Goal: Communication & Community: Connect with others

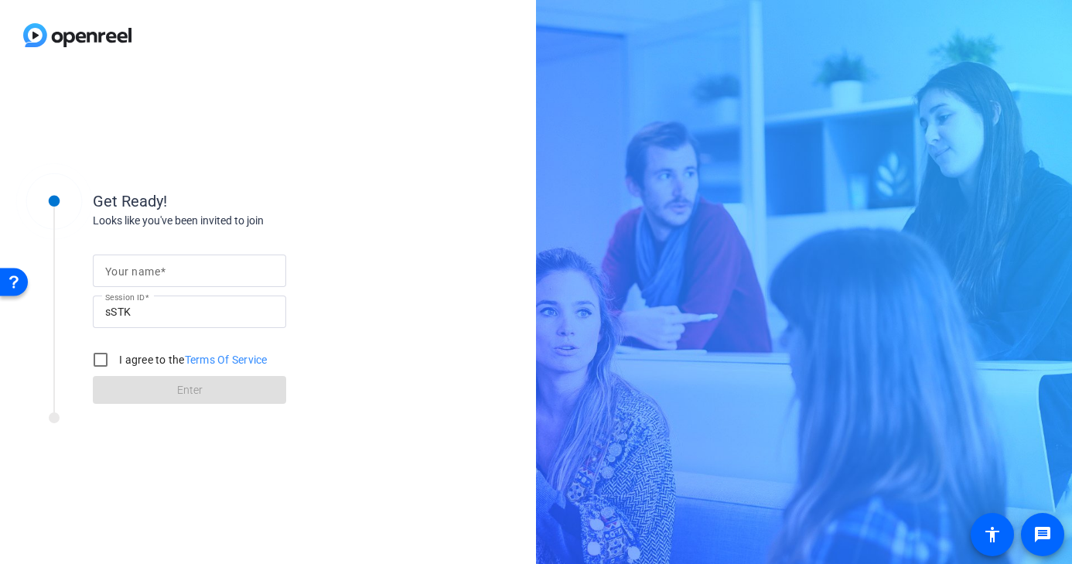
click at [244, 261] on div at bounding box center [189, 271] width 169 height 32
type input "[PERSON_NAME]"
click at [96, 359] on input "I agree to the Terms Of Service" at bounding box center [100, 359] width 31 height 31
checkbox input "true"
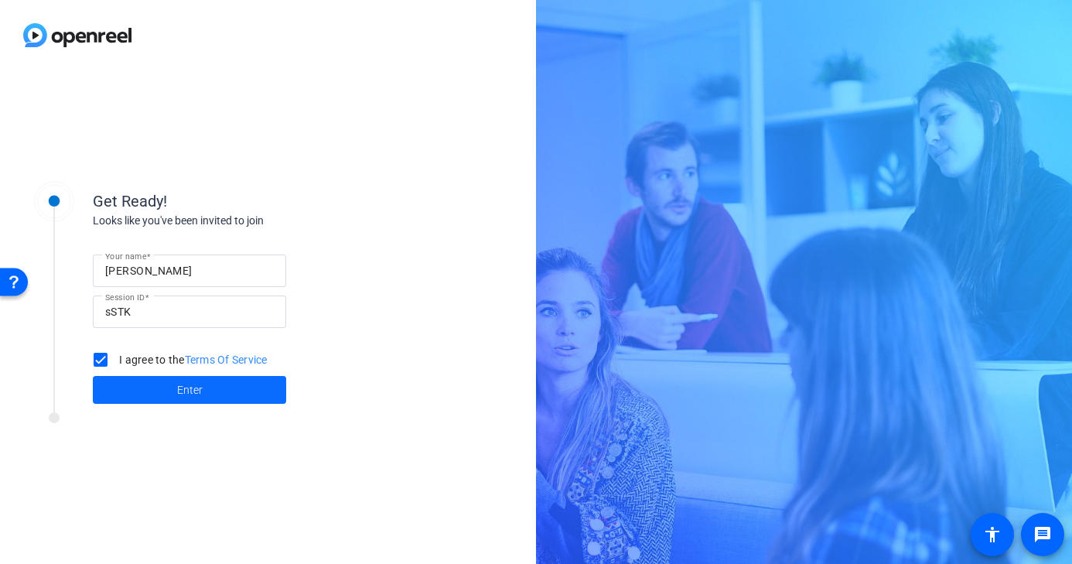
click at [134, 397] on span at bounding box center [189, 389] width 193 height 37
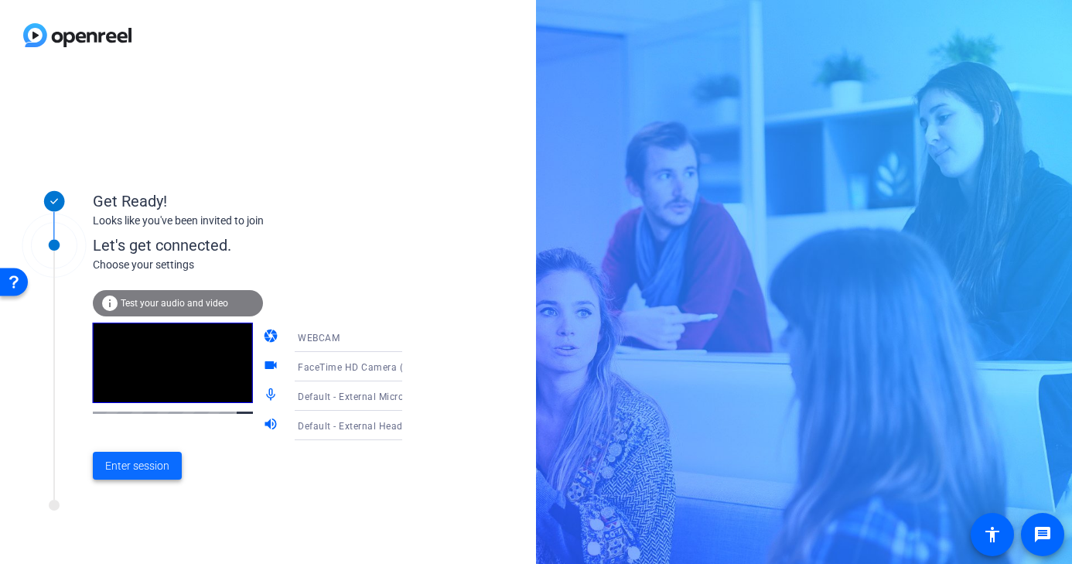
click at [179, 460] on span at bounding box center [137, 465] width 89 height 37
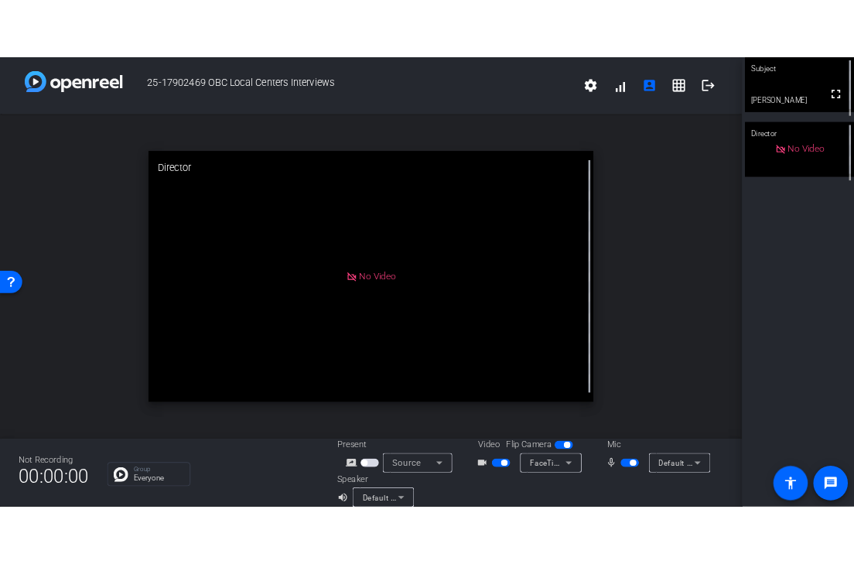
scroll to position [18, 0]
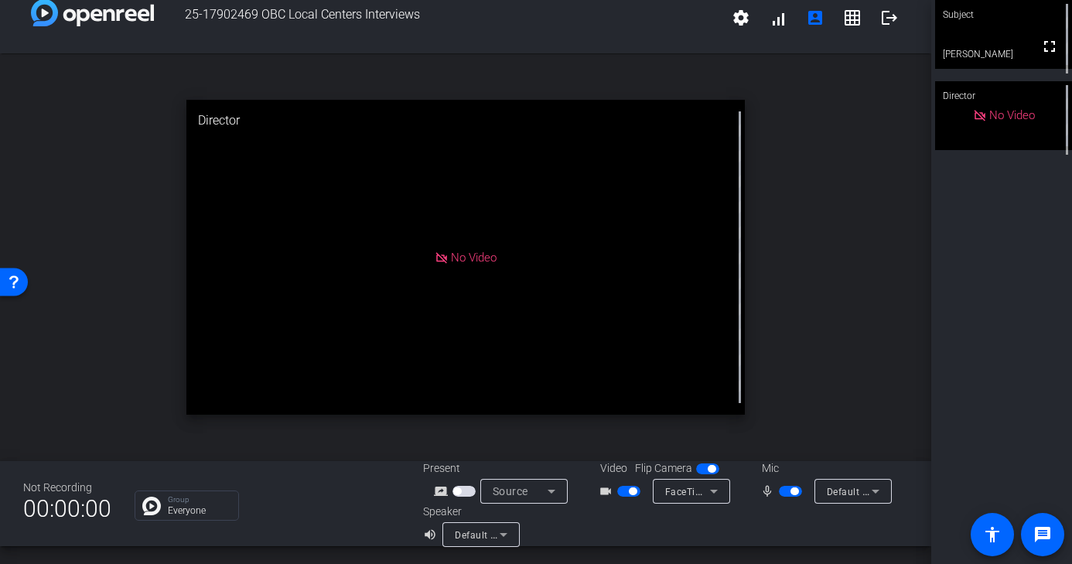
click at [795, 492] on span "button" at bounding box center [795, 491] width 8 height 8
click at [627, 487] on span "button" at bounding box center [628, 491] width 23 height 11
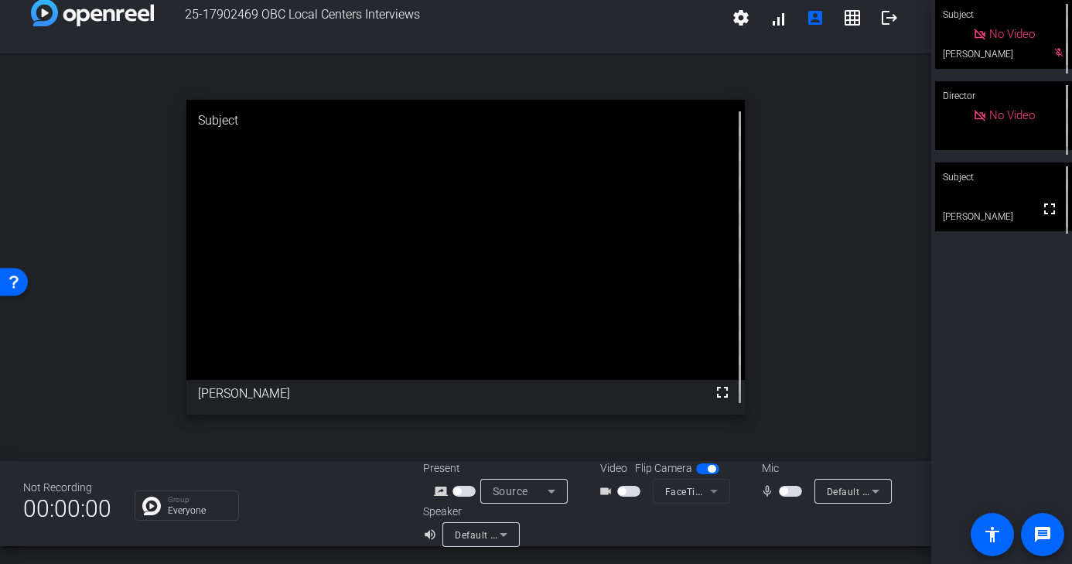
click at [630, 497] on mat-slide-toggle at bounding box center [630, 491] width 26 height 16
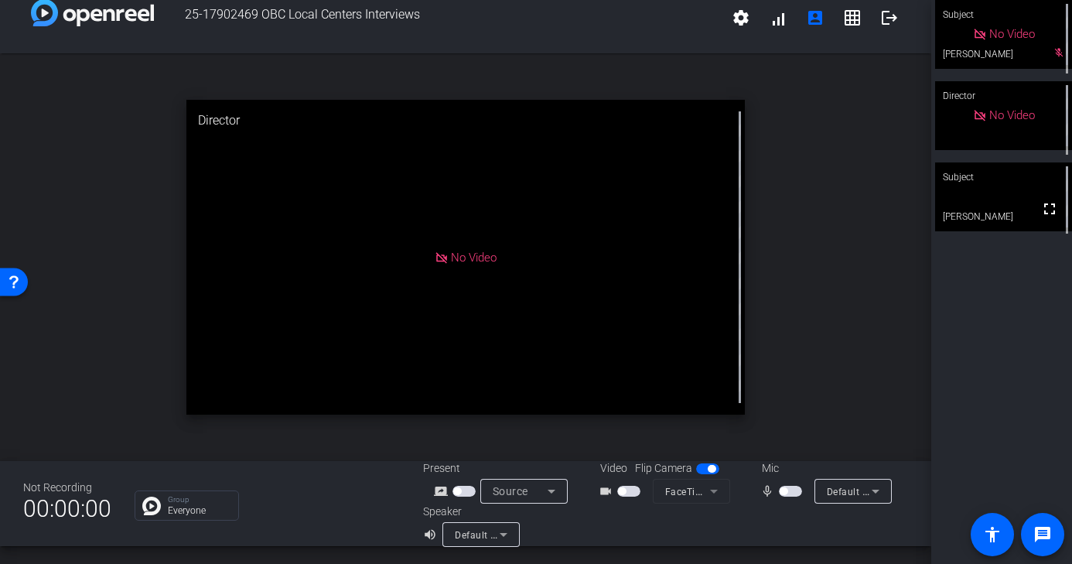
click at [631, 486] on span "button" at bounding box center [628, 491] width 23 height 11
click at [786, 490] on span "button" at bounding box center [784, 491] width 8 height 8
click at [946, 201] on video at bounding box center [1003, 196] width 137 height 69
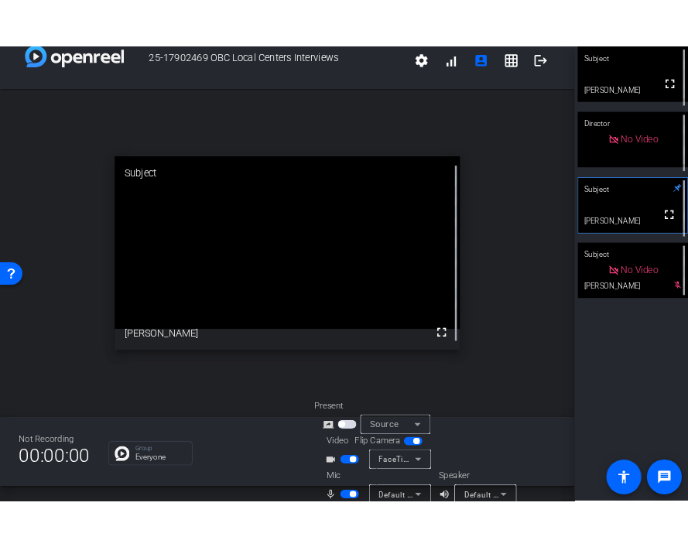
scroll to position [39, 0]
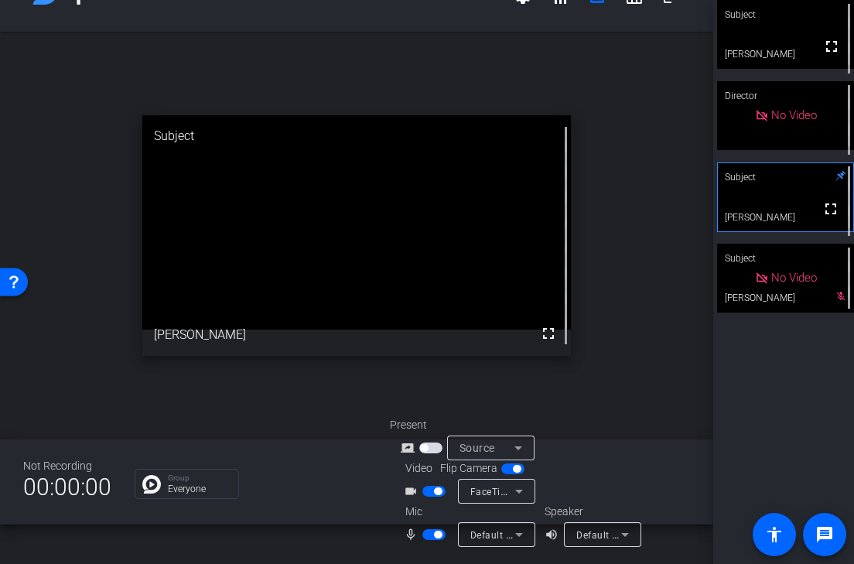
click at [434, 536] on span "button" at bounding box center [438, 535] width 8 height 8
click at [434, 536] on span "button" at bounding box center [433, 534] width 23 height 11
click at [508, 470] on span "button" at bounding box center [512, 468] width 23 height 11
click at [508, 470] on span "button" at bounding box center [506, 469] width 8 height 8
click at [508, 470] on span "button" at bounding box center [512, 468] width 23 height 11
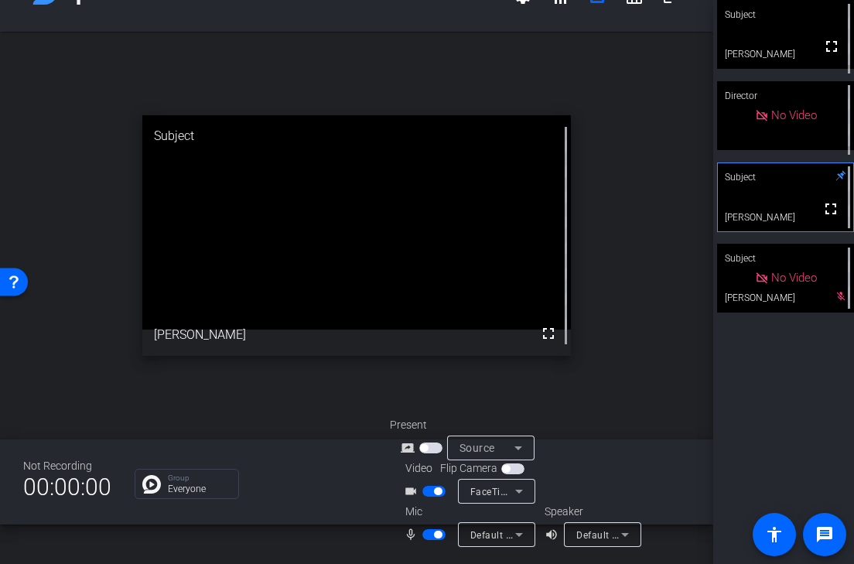
click at [508, 470] on span "button" at bounding box center [506, 469] width 8 height 8
click at [525, 446] on icon at bounding box center [518, 448] width 19 height 19
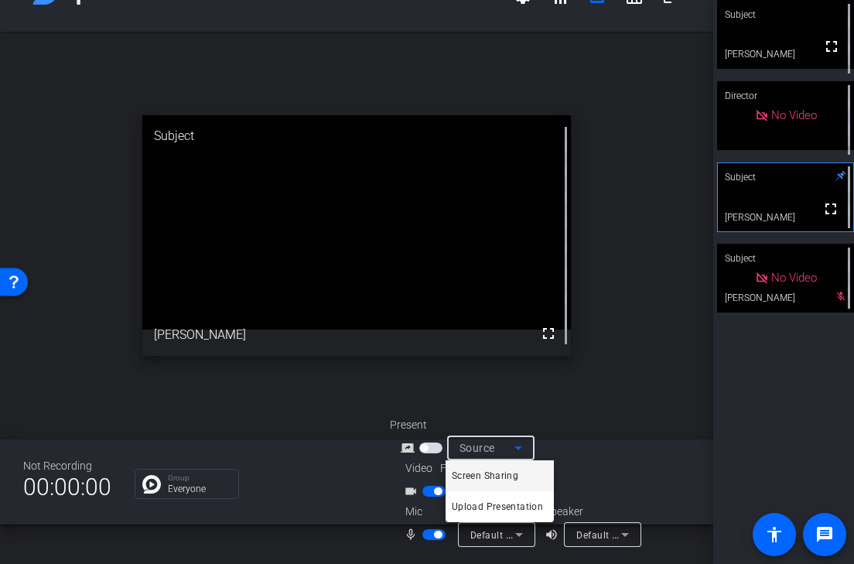
click at [525, 446] on div at bounding box center [427, 282] width 854 height 564
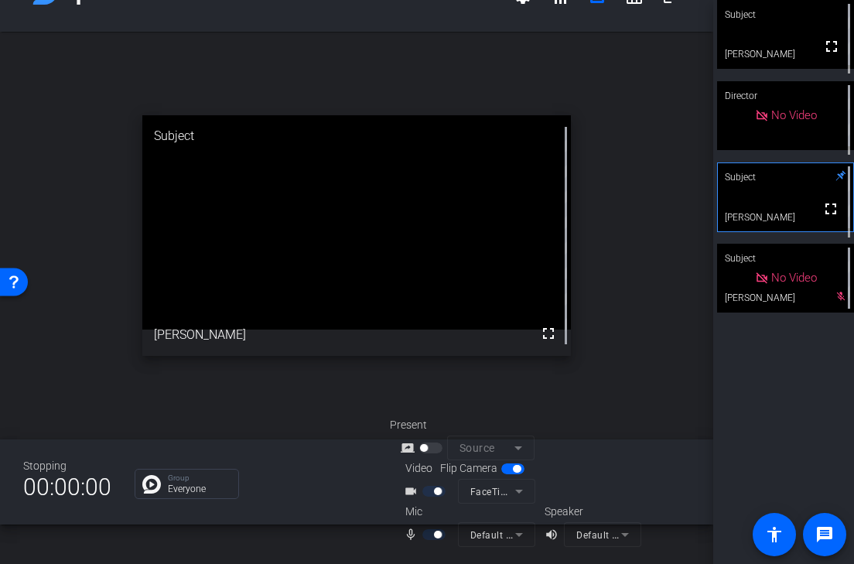
click at [442, 528] on mat-slide-toggle at bounding box center [435, 534] width 26 height 16
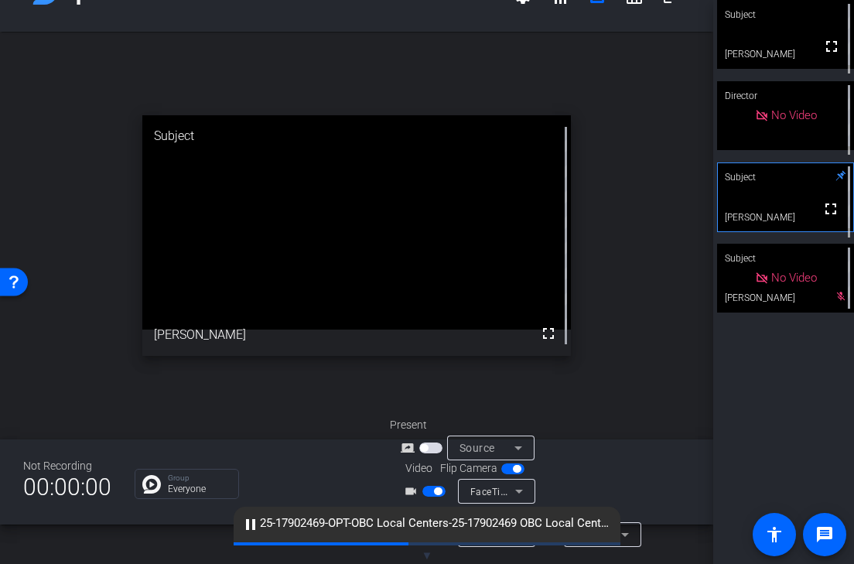
click at [358, 478] on div "Group Everyone" at bounding box center [251, 484] width 232 height 30
click at [657, 495] on div "Video Flip Camera videocam_outline FaceTime HD Camera (3A71:F4B5)" at bounding box center [540, 481] width 300 height 43
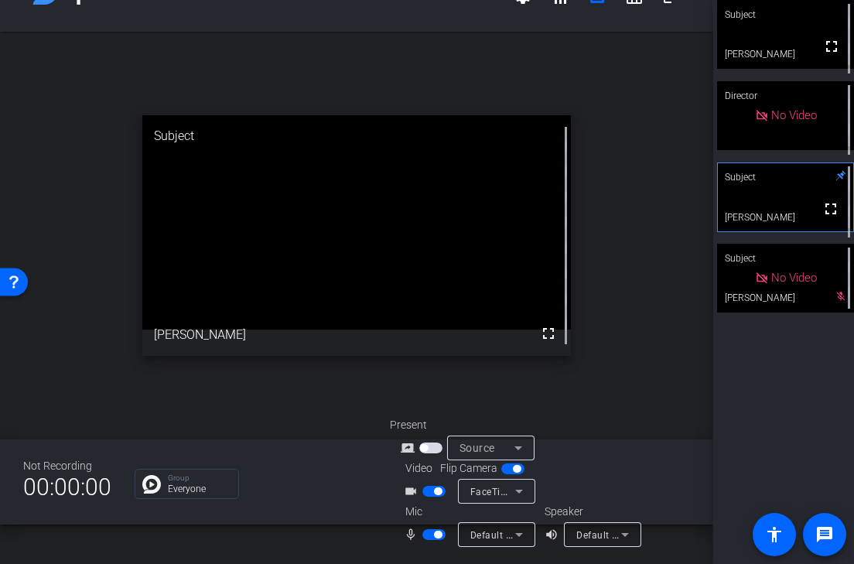
click at [431, 540] on mat-slide-toggle at bounding box center [435, 534] width 26 height 16
click at [435, 535] on span "button" at bounding box center [438, 535] width 8 height 8
click at [435, 535] on span "button" at bounding box center [433, 534] width 23 height 11
click at [435, 535] on span "button" at bounding box center [438, 535] width 8 height 8
click at [440, 531] on span "button" at bounding box center [433, 534] width 23 height 11
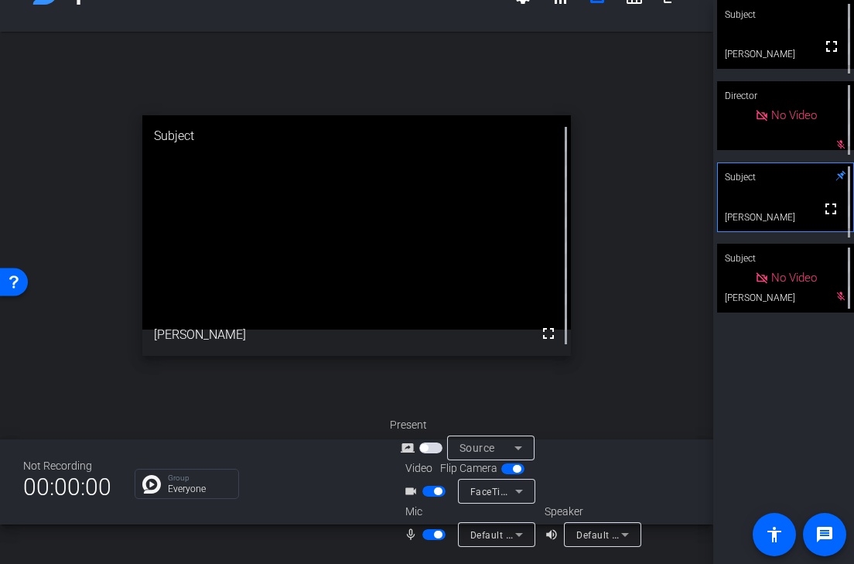
click at [422, 530] on button "button" at bounding box center [433, 534] width 23 height 11
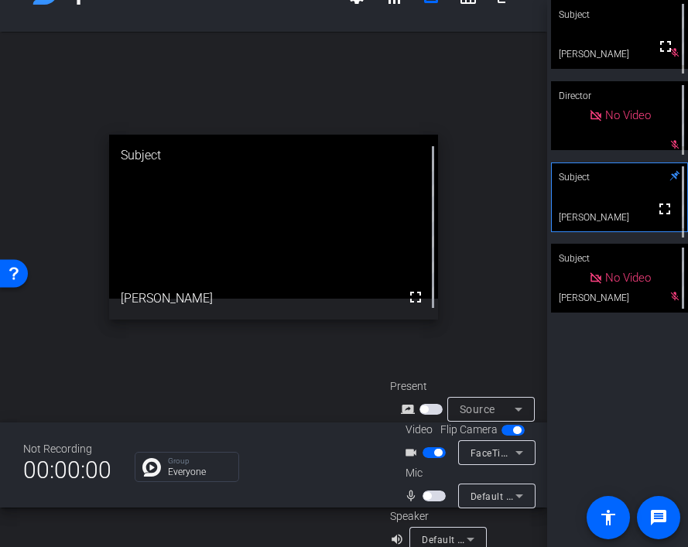
click at [430, 499] on span "button" at bounding box center [433, 496] width 23 height 11
click at [435, 496] on span "button" at bounding box center [433, 496] width 23 height 11
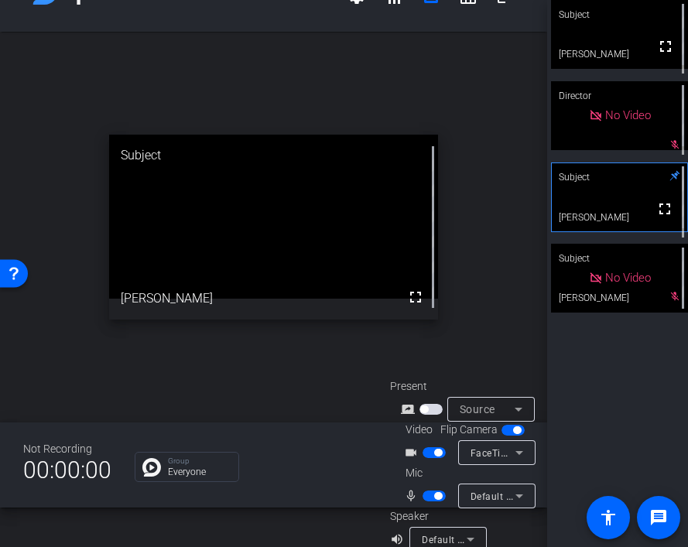
click at [430, 494] on span "button" at bounding box center [433, 496] width 23 height 11
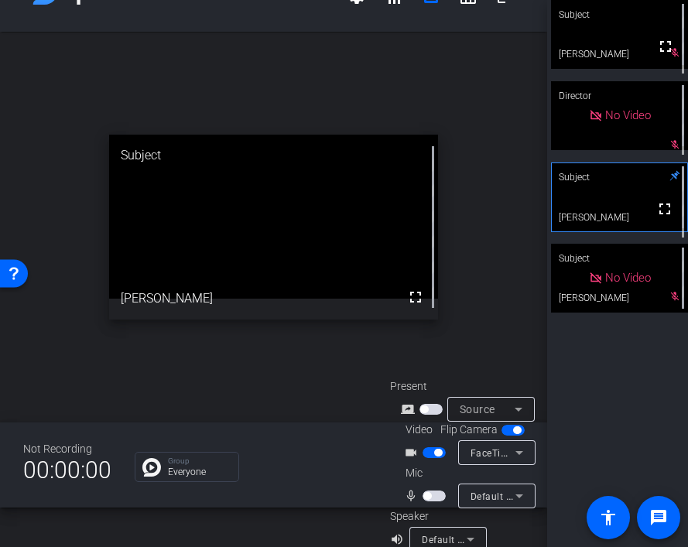
click at [430, 494] on span "button" at bounding box center [433, 496] width 23 height 11
click at [431, 496] on span "button" at bounding box center [433, 496] width 23 height 11
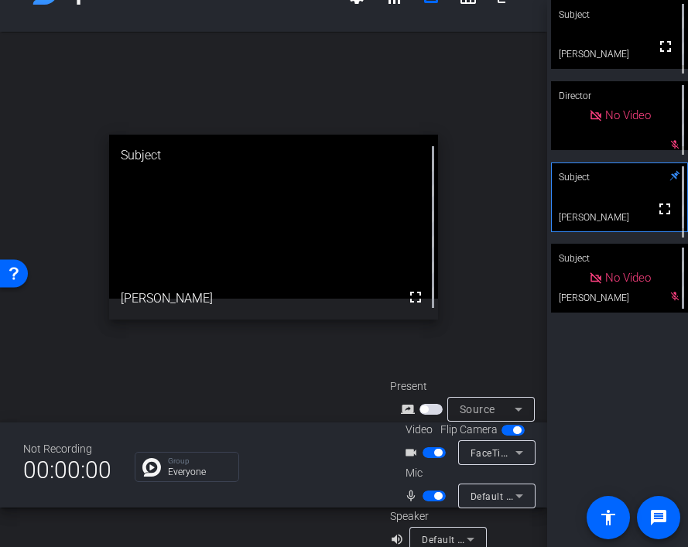
click at [431, 496] on span "button" at bounding box center [433, 496] width 23 height 11
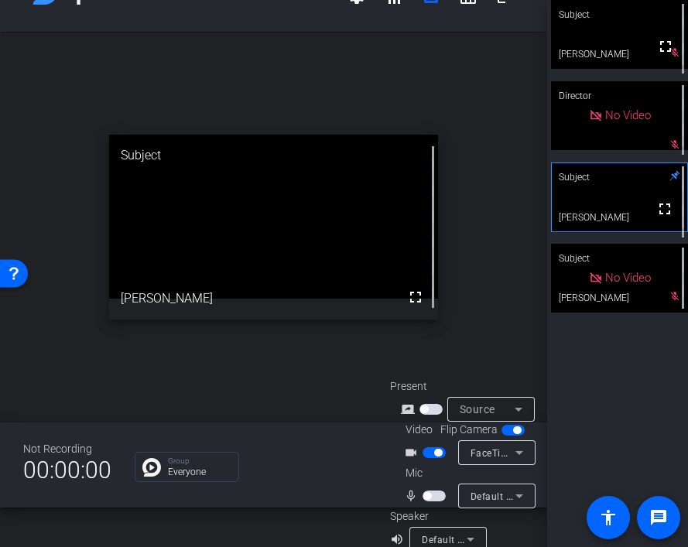
click at [428, 499] on span "button" at bounding box center [433, 496] width 23 height 11
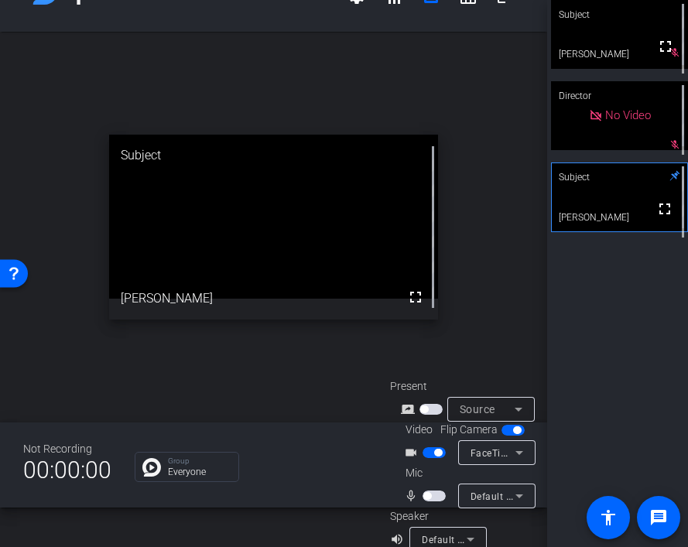
click at [432, 494] on span "button" at bounding box center [433, 496] width 23 height 11
click at [427, 497] on span "button" at bounding box center [433, 496] width 23 height 11
click at [440, 501] on mat-slide-toggle at bounding box center [435, 495] width 26 height 16
click at [436, 497] on span "button" at bounding box center [433, 496] width 23 height 11
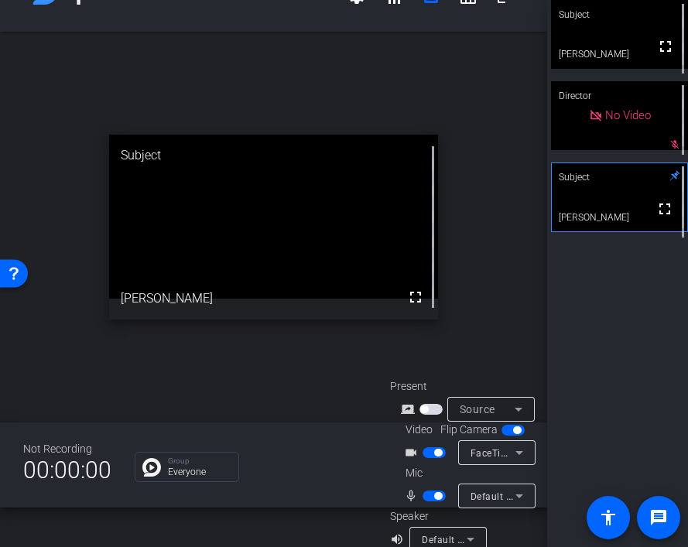
click at [430, 495] on span "button" at bounding box center [433, 496] width 23 height 11
click at [432, 496] on span "button" at bounding box center [433, 496] width 23 height 11
click at [434, 494] on span "button" at bounding box center [438, 496] width 8 height 8
click at [433, 494] on span "button" at bounding box center [433, 496] width 23 height 11
click at [434, 494] on span "button" at bounding box center [438, 496] width 8 height 8
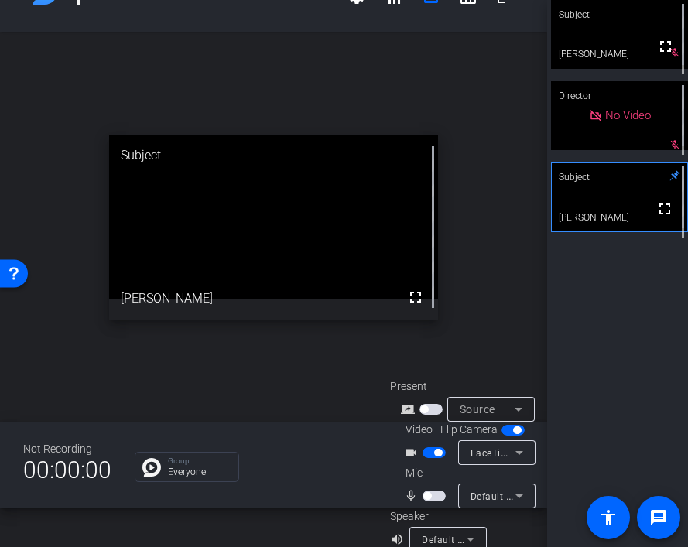
click at [433, 494] on span "button" at bounding box center [433, 496] width 23 height 11
click at [434, 494] on span "button" at bounding box center [438, 496] width 8 height 8
click at [433, 494] on span "button" at bounding box center [433, 496] width 23 height 11
click at [434, 494] on span "button" at bounding box center [438, 496] width 8 height 8
click at [425, 492] on span "button" at bounding box center [427, 496] width 8 height 8
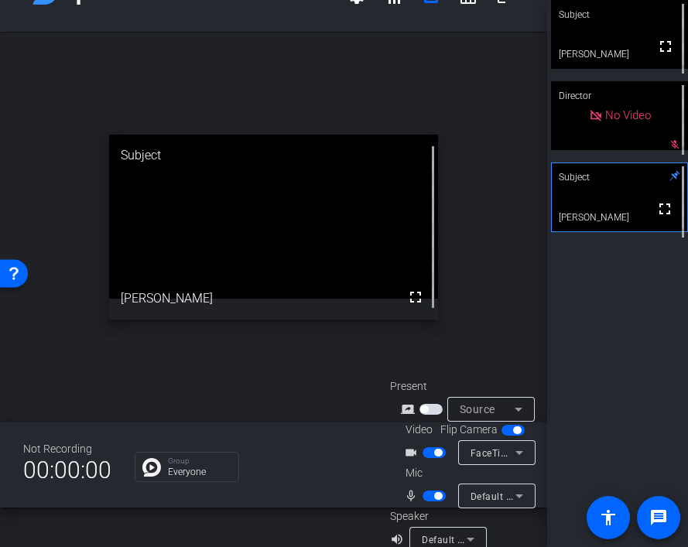
click at [425, 492] on span "button" at bounding box center [433, 496] width 23 height 11
click at [425, 492] on span "button" at bounding box center [427, 496] width 8 height 8
click at [425, 492] on span "button" at bounding box center [433, 496] width 23 height 11
click at [425, 492] on span "button" at bounding box center [427, 496] width 8 height 8
click at [425, 492] on span "button" at bounding box center [433, 496] width 23 height 11
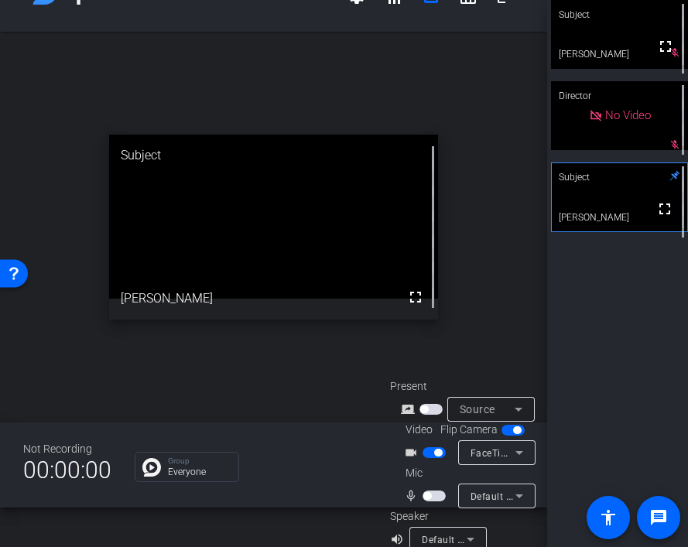
click at [437, 500] on span "button" at bounding box center [433, 496] width 23 height 11
click at [431, 501] on span "button" at bounding box center [433, 496] width 23 height 11
click at [436, 496] on span "button" at bounding box center [433, 496] width 23 height 11
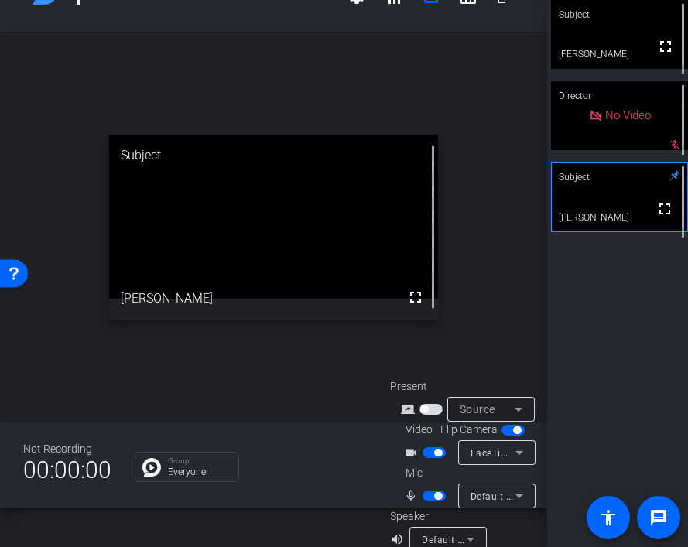
click at [436, 496] on span "button" at bounding box center [438, 496] width 8 height 8
click at [436, 496] on span "button" at bounding box center [433, 496] width 23 height 11
click at [436, 496] on span "button" at bounding box center [438, 496] width 8 height 8
click at [436, 496] on span "button" at bounding box center [433, 496] width 23 height 11
click at [436, 496] on span "button" at bounding box center [438, 496] width 8 height 8
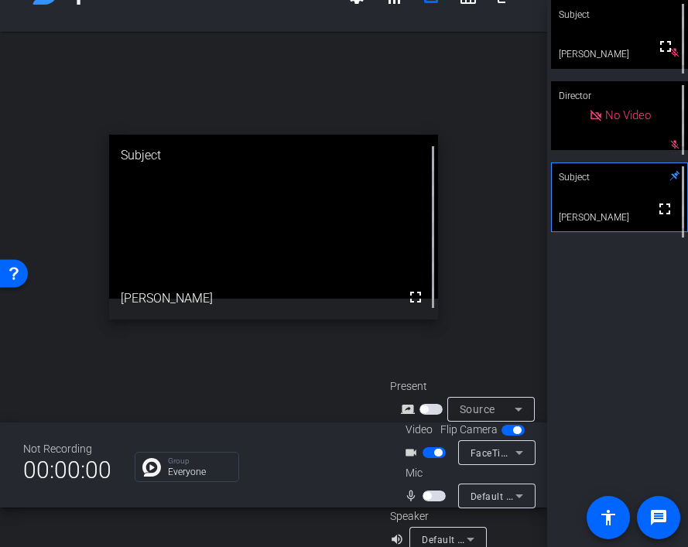
click at [436, 496] on span "button" at bounding box center [433, 496] width 23 height 11
click at [436, 496] on span "button" at bounding box center [438, 496] width 8 height 8
click at [436, 496] on span "button" at bounding box center [433, 496] width 23 height 11
click at [436, 496] on span "button" at bounding box center [438, 496] width 8 height 8
click at [432, 497] on span "button" at bounding box center [433, 496] width 23 height 11
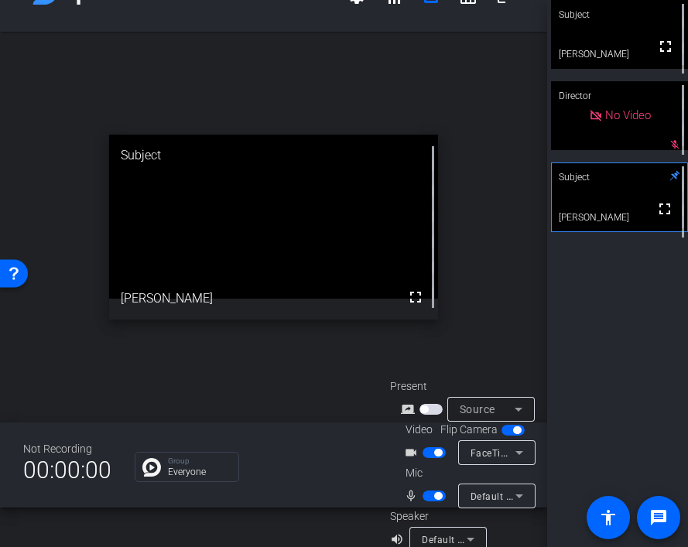
click at [434, 497] on span "button" at bounding box center [438, 496] width 8 height 8
click at [432, 497] on span "button" at bounding box center [433, 496] width 23 height 11
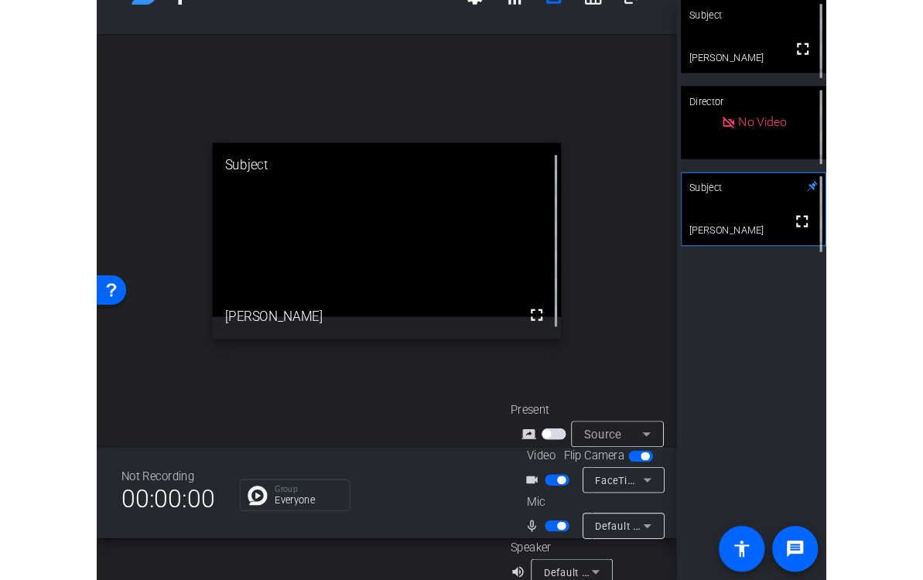
scroll to position [61, 0]
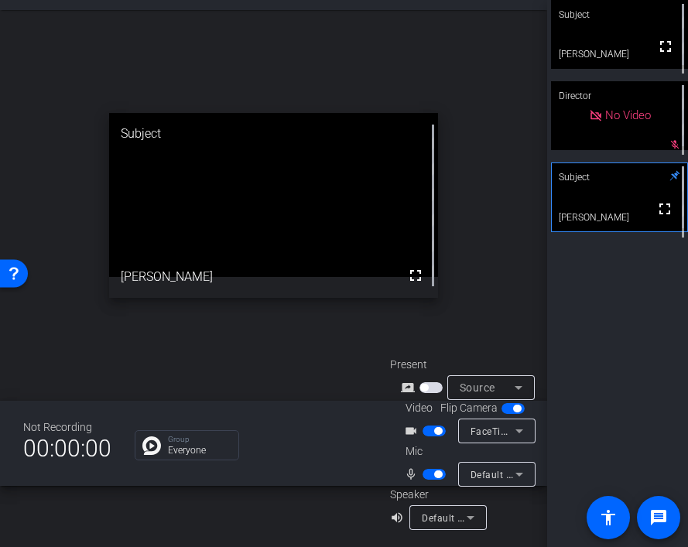
click at [439, 475] on span "button" at bounding box center [438, 474] width 8 height 8
click at [435, 470] on span "button" at bounding box center [433, 474] width 23 height 11
click at [625, 42] on video at bounding box center [619, 34] width 137 height 69
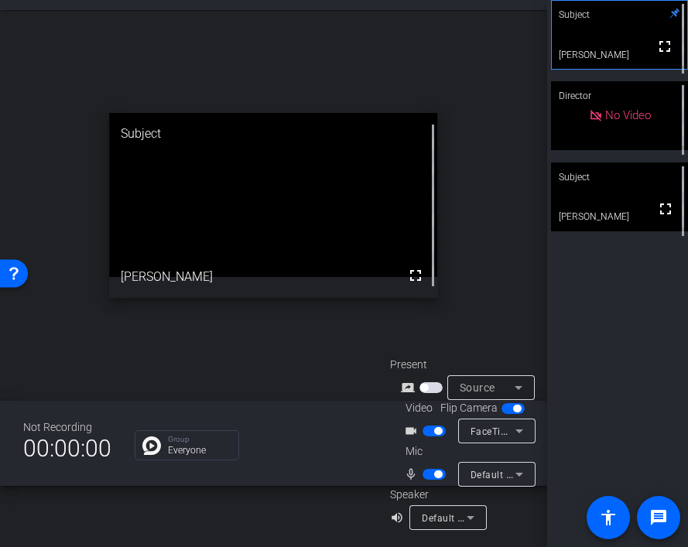
click at [603, 197] on video at bounding box center [619, 196] width 137 height 69
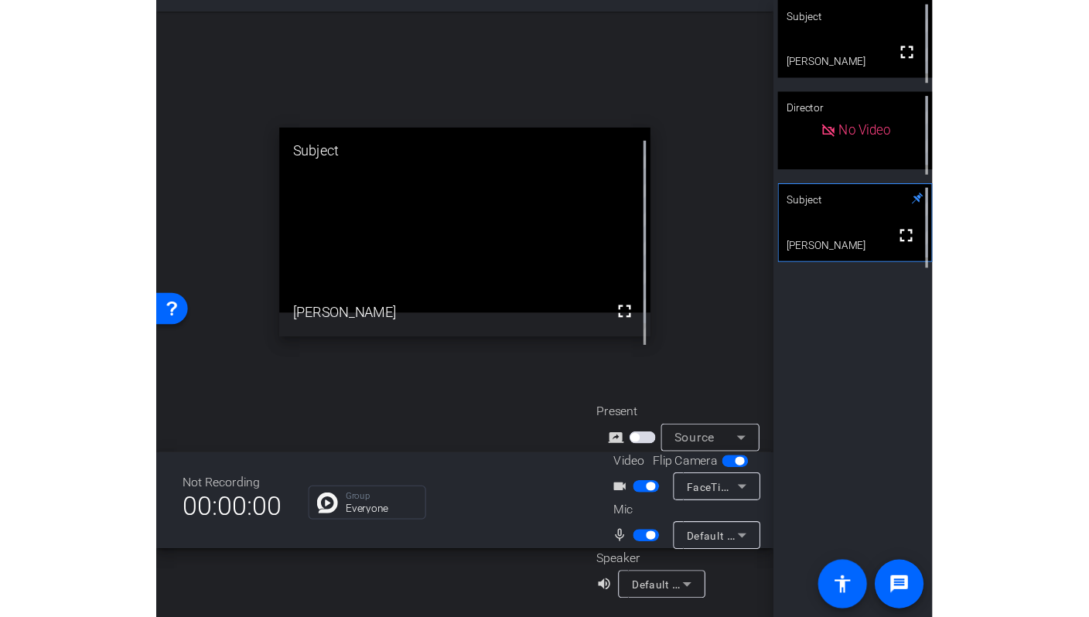
scroll to position [18, 0]
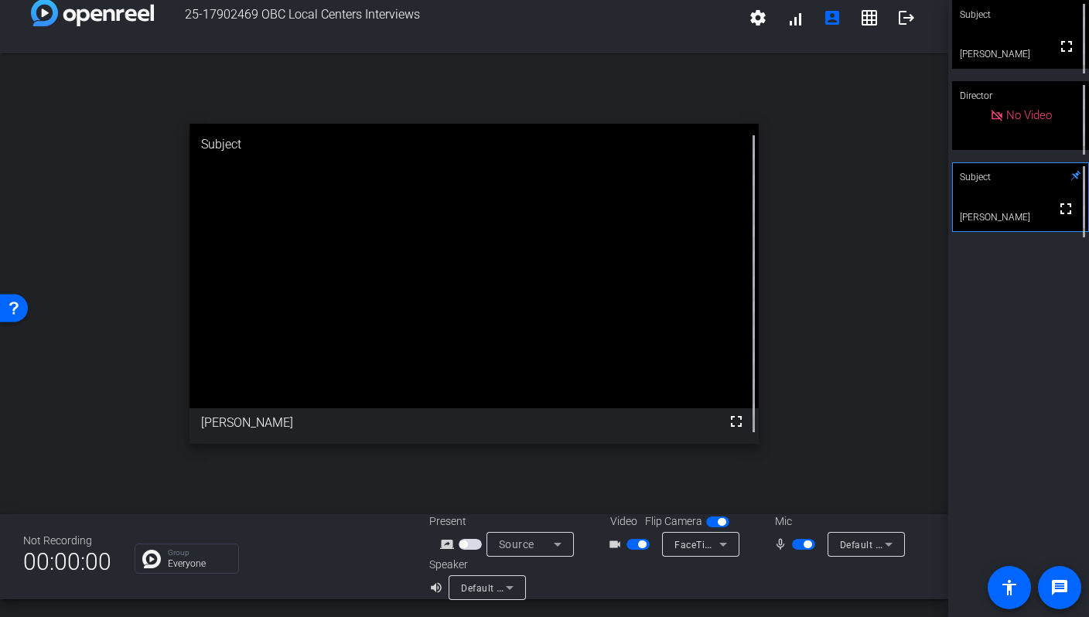
click at [986, 371] on div "Subject fullscreen [PERSON_NAME] Director No Video Subject fullscreen [PERSON_N…" at bounding box center [1019, 308] width 141 height 617
